Goal: Information Seeking & Learning: Find specific page/section

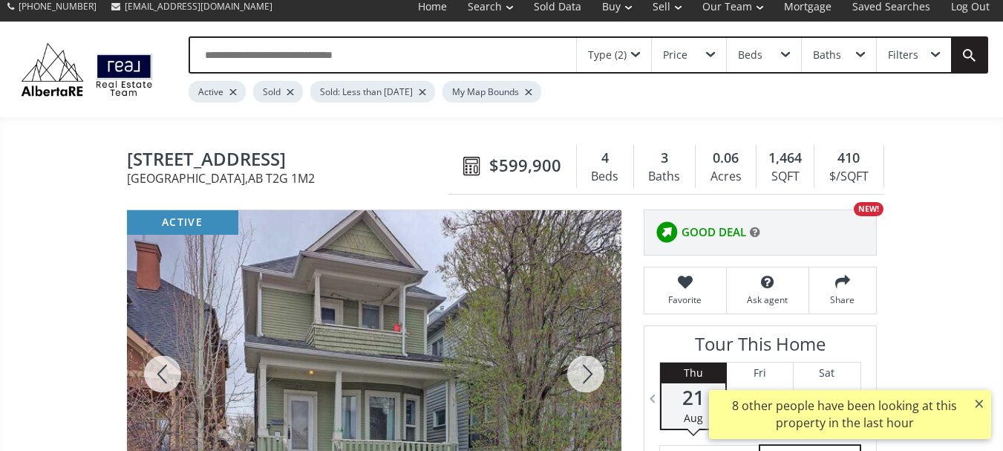
scroll to position [7, 0]
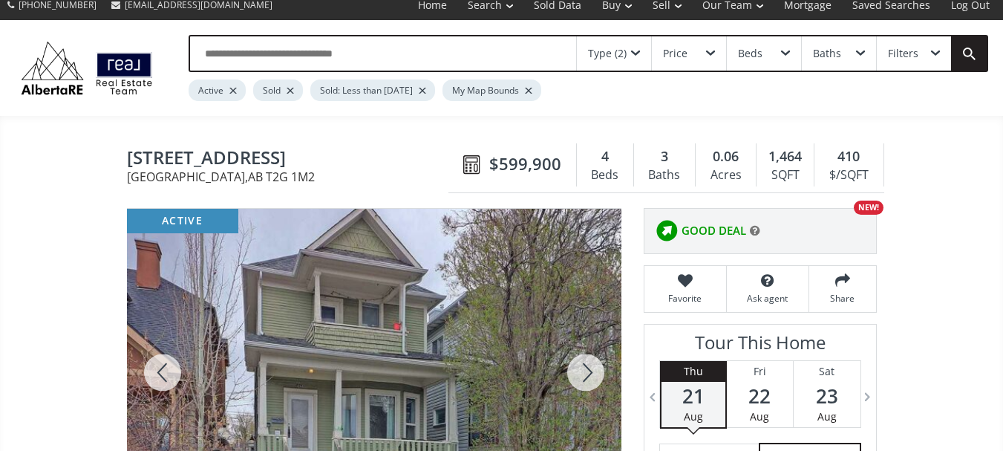
scroll to position [7, 0]
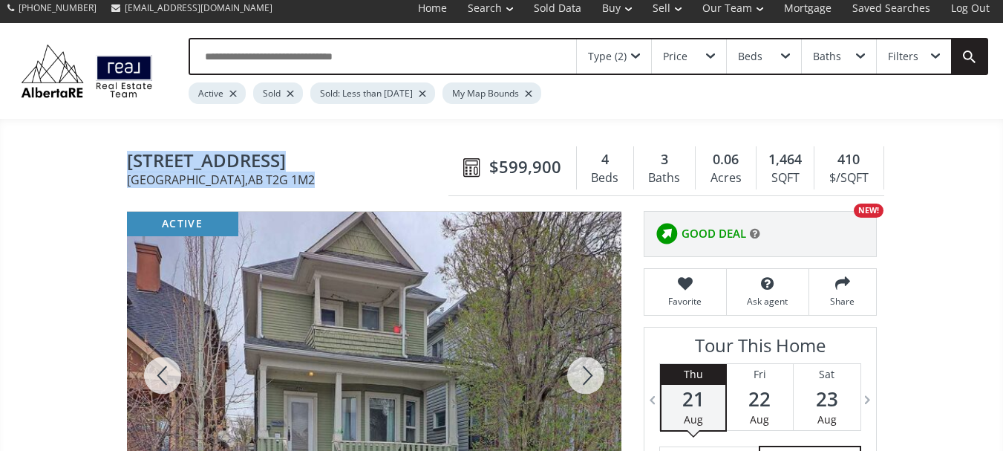
drag, startPoint x: 130, startPoint y: 158, endPoint x: 285, endPoint y: 180, distance: 156.8
click at [285, 180] on h1 "1012 19 Avenue SE Calgary , AB T2G 1M2" at bounding box center [291, 168] width 329 height 35
copy h1 "1012 19 Avenue SE Calgary , AB T2G 1M2"
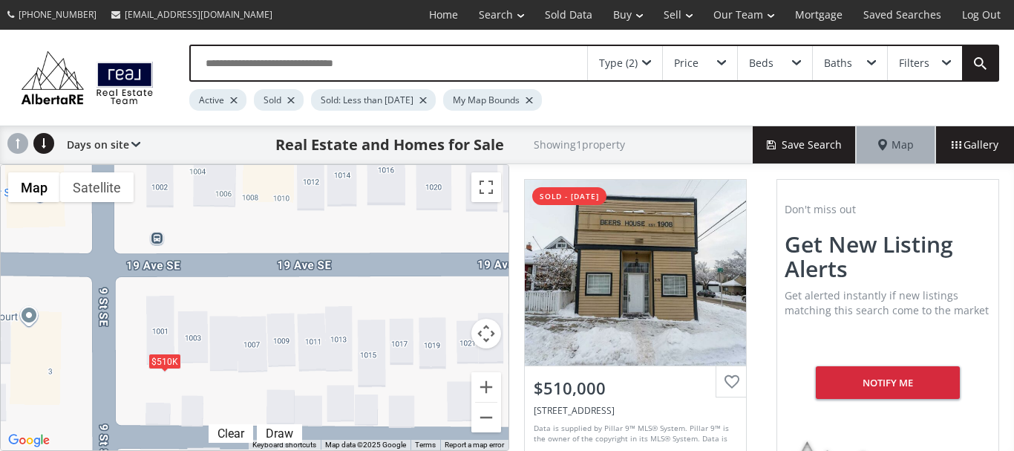
drag, startPoint x: 313, startPoint y: 235, endPoint x: 299, endPoint y: 331, distance: 96.9
click at [299, 331] on div "← Move left → Move right ↑ Move up ↓ Move down + Zoom in - Zoom out Home Jump l…" at bounding box center [254, 307] width 509 height 287
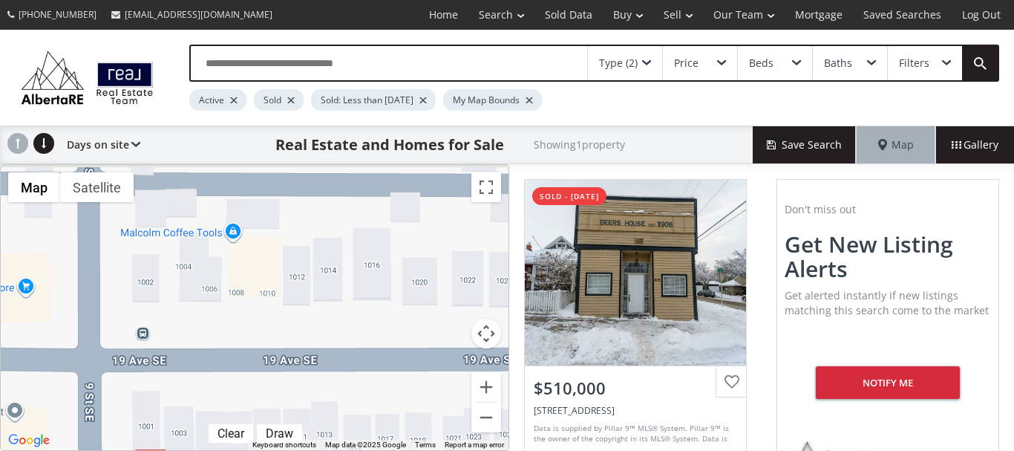
drag, startPoint x: 339, startPoint y: 240, endPoint x: 324, endPoint y: 337, distance: 98.4
click at [324, 337] on div "$510K" at bounding box center [255, 307] width 508 height 285
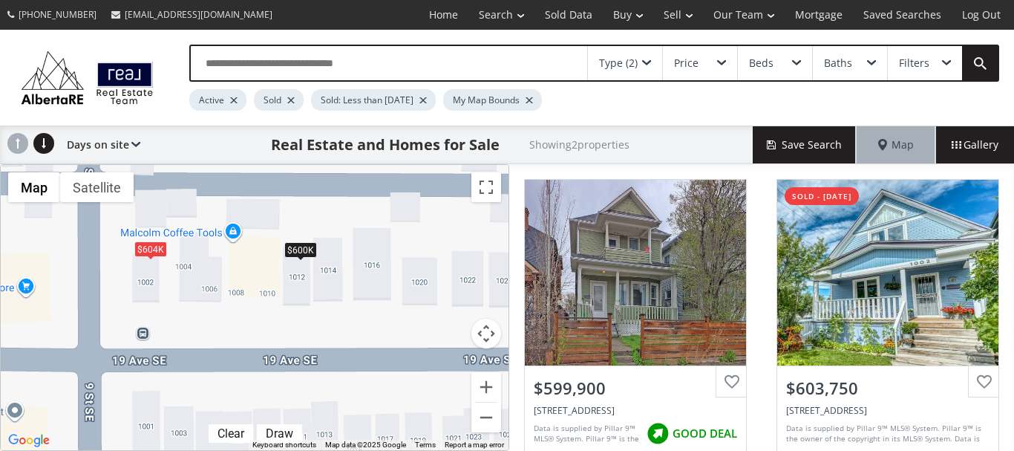
click at [642, 60] on span at bounding box center [646, 63] width 9 height 6
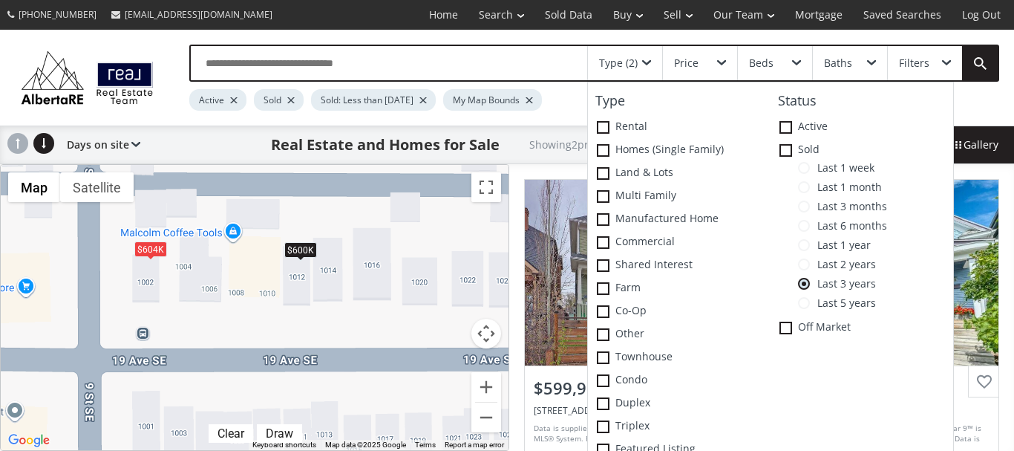
click at [808, 304] on span at bounding box center [804, 303] width 12 height 12
click at [815, 246] on span "Last 1 year" at bounding box center [840, 245] width 61 height 12
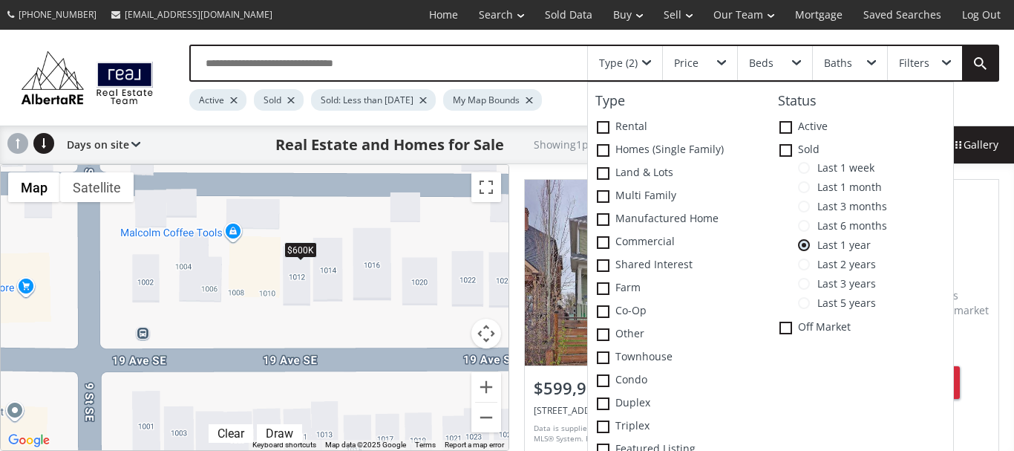
click at [803, 264] on span at bounding box center [804, 264] width 12 height 12
click at [809, 284] on span at bounding box center [804, 284] width 12 height 12
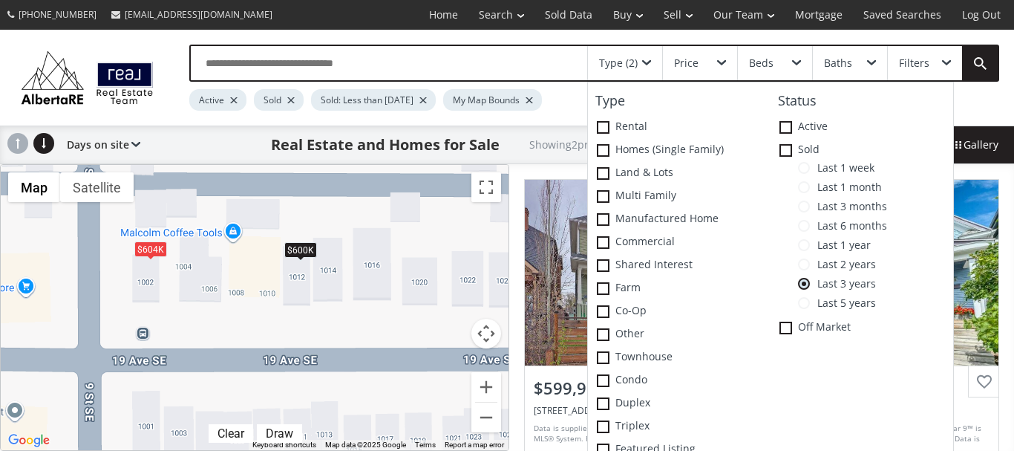
click at [984, 100] on div "Type (2) Type Rental Homes (Single Family) Land & Lots Multi family Manufacture…" at bounding box center [580, 78] width 840 height 66
